Goal: Task Accomplishment & Management: Use online tool/utility

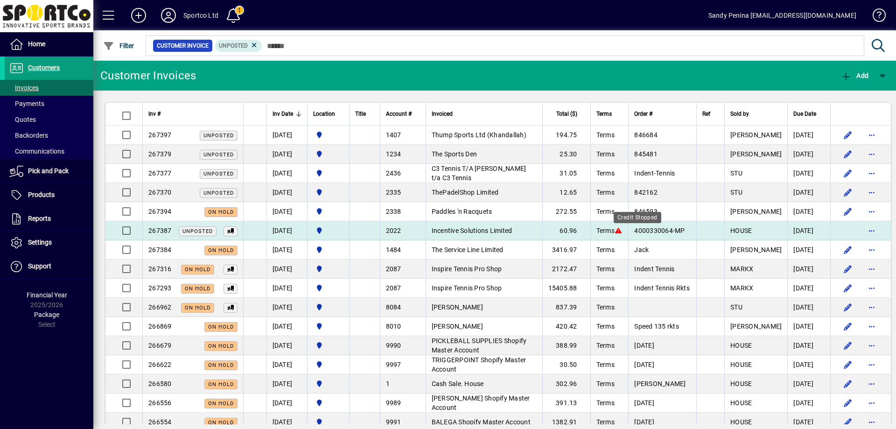
click at [623, 230] on icon at bounding box center [618, 230] width 8 height 7
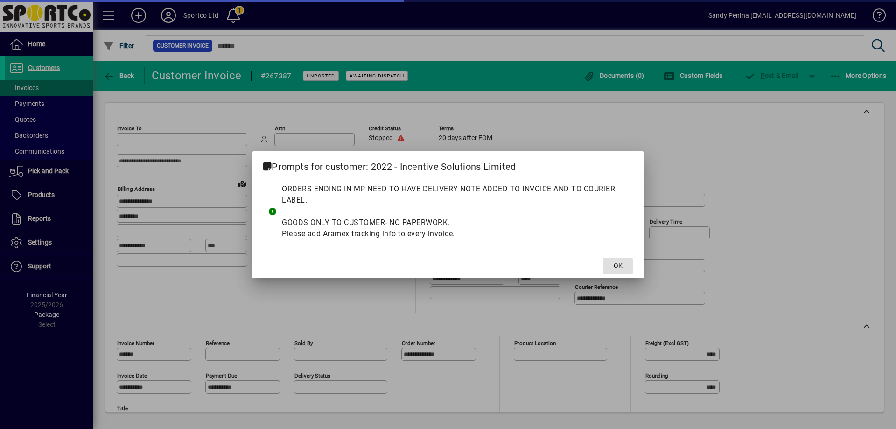
type input "**********"
click at [624, 263] on span at bounding box center [618, 266] width 30 height 22
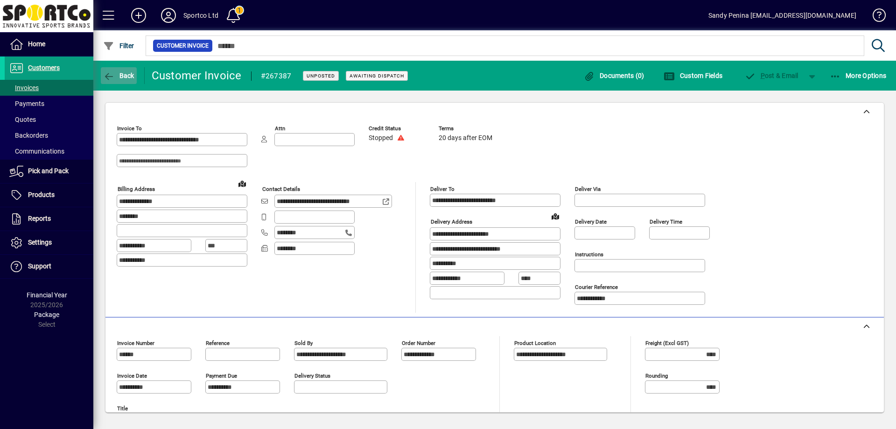
click at [117, 77] on span "Back" at bounding box center [118, 75] width 31 height 7
